Goal: Information Seeking & Learning: Learn about a topic

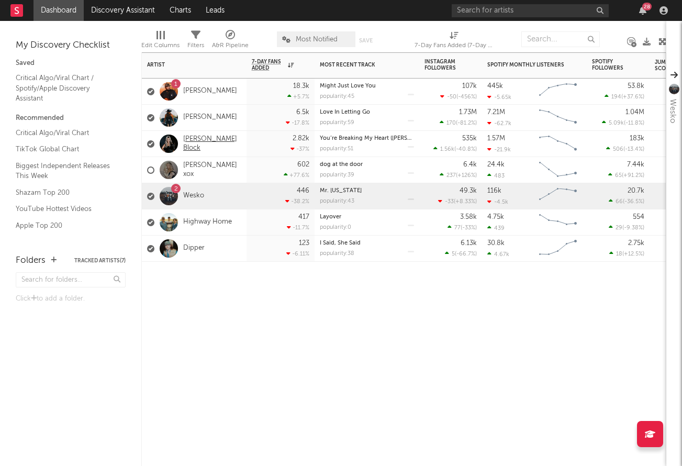
click at [197, 142] on link "[PERSON_NAME] Block" at bounding box center [212, 144] width 58 height 18
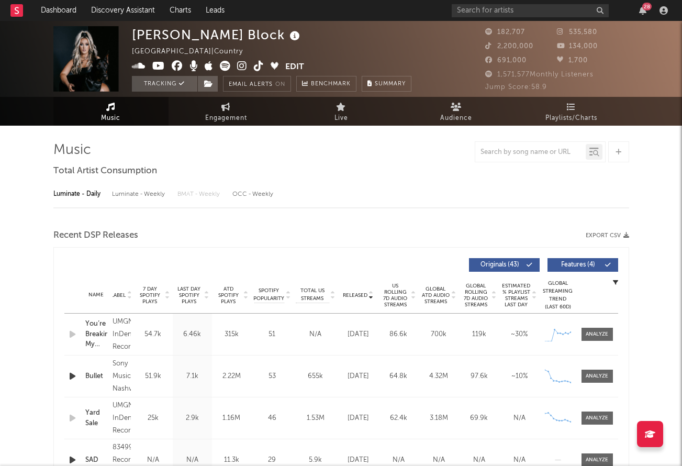
select select "6m"
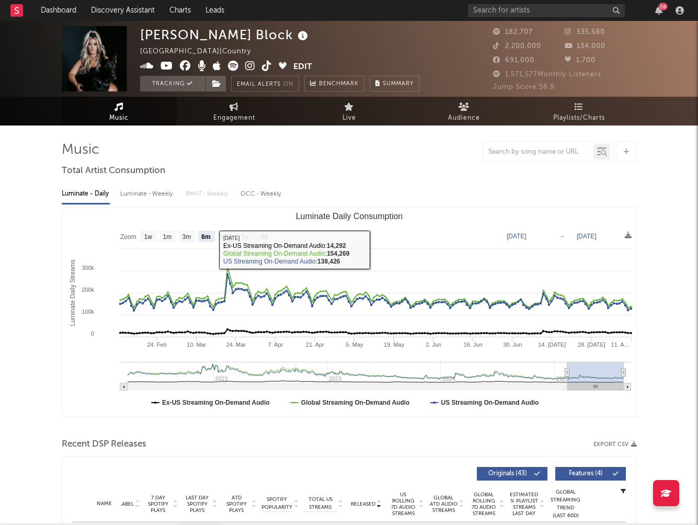
click at [156, 194] on div "Luminate - Weekly" at bounding box center [147, 194] width 55 height 18
select select "6m"
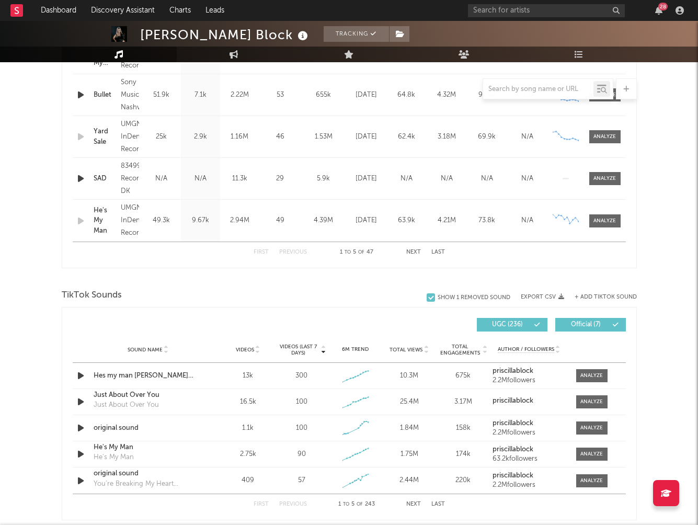
scroll to position [502, 0]
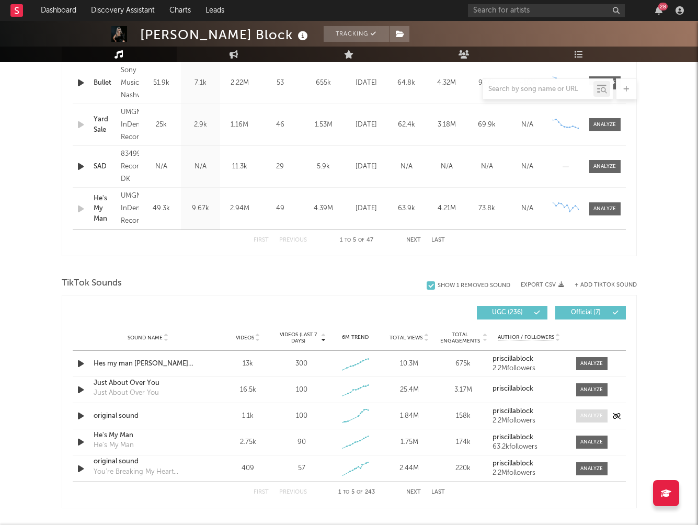
click at [592, 419] on div at bounding box center [592, 416] width 22 height 8
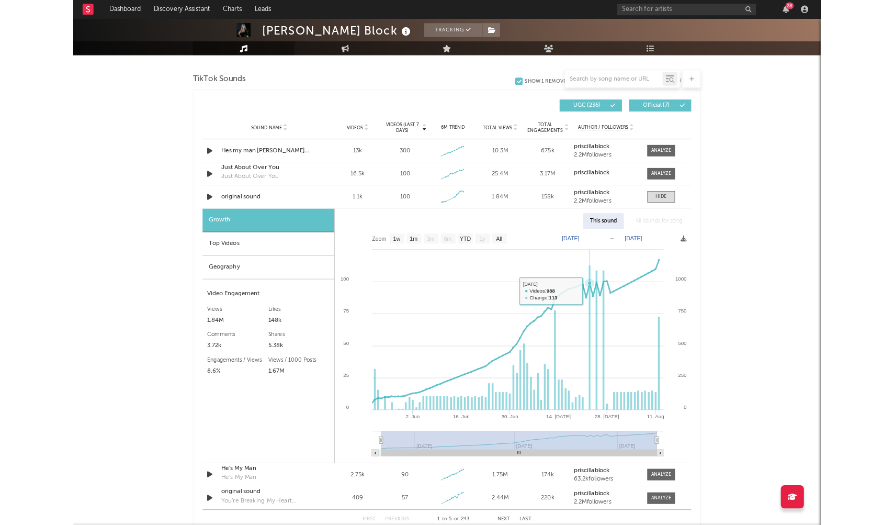
scroll to position [697, 0]
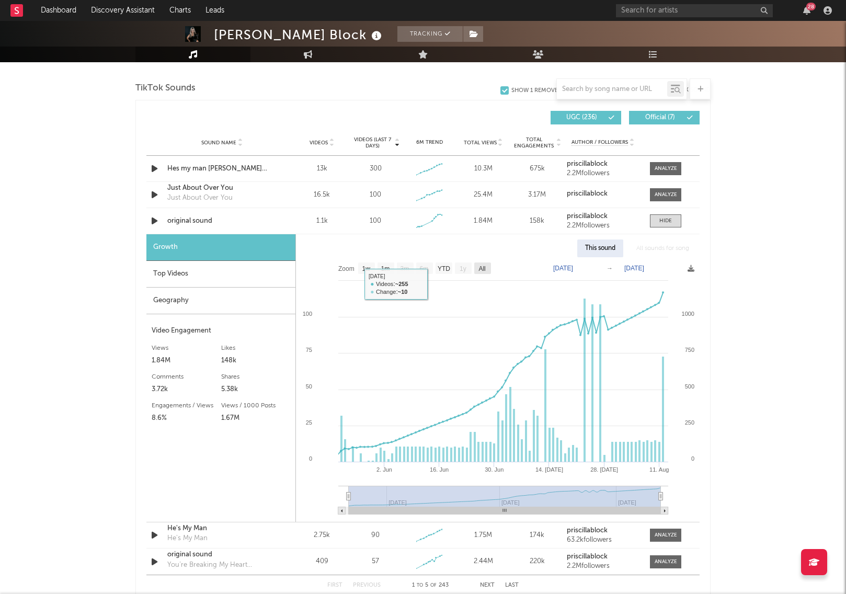
click at [484, 265] on text "All" at bounding box center [482, 268] width 7 height 7
select select "All"
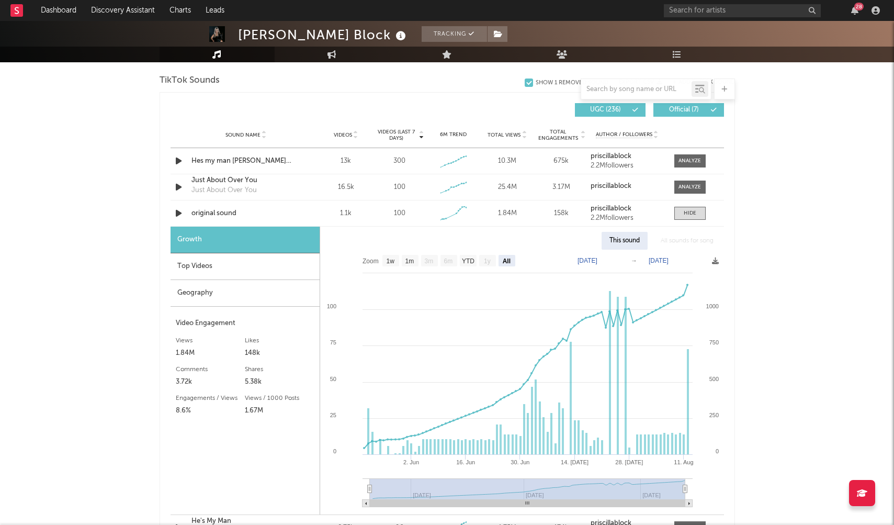
scroll to position [714, 0]
